Goal: Transaction & Acquisition: Purchase product/service

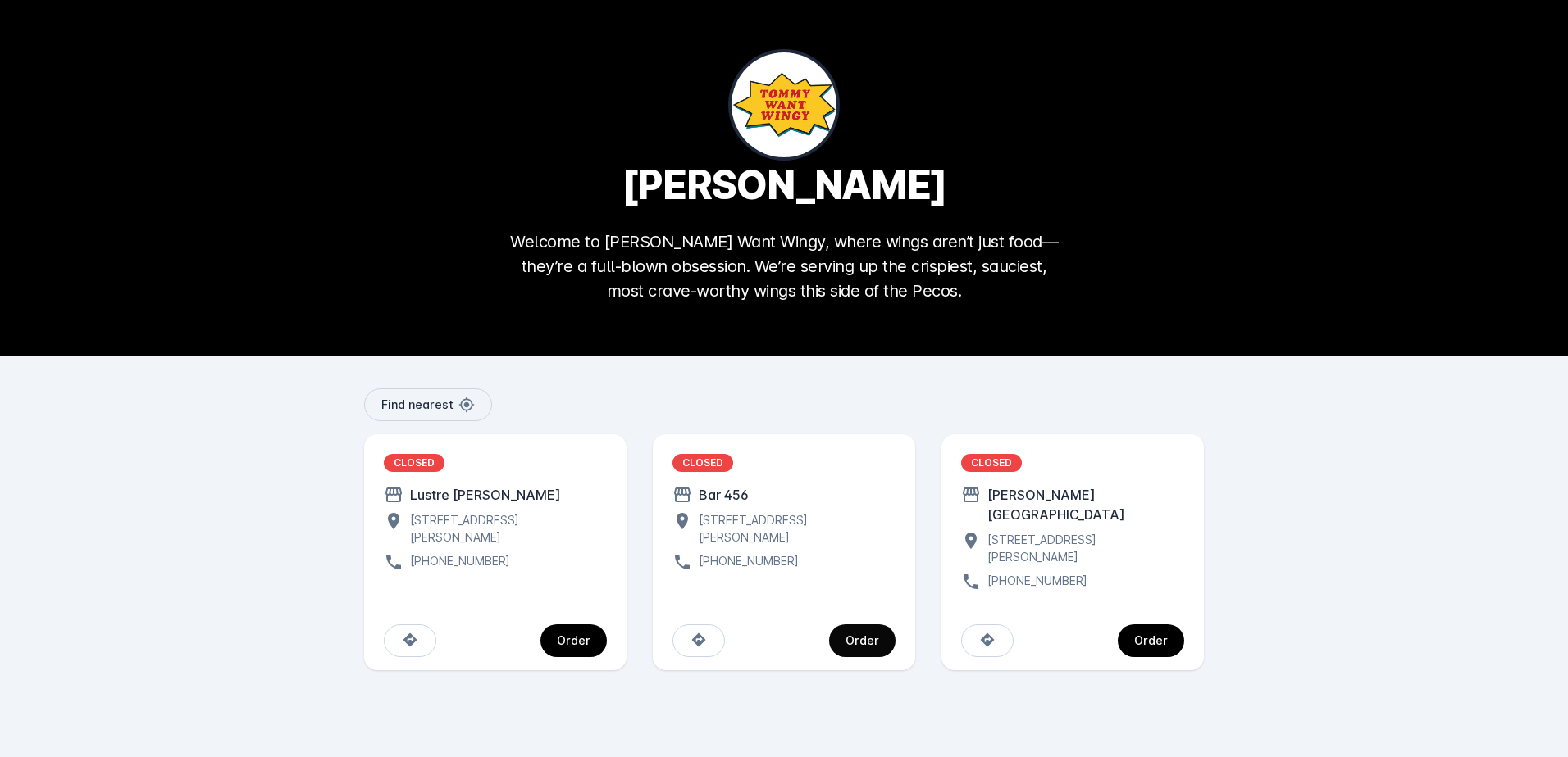
click at [866, 635] on div "Order" at bounding box center [863, 641] width 33 height 12
